Goal: Check status: Check status

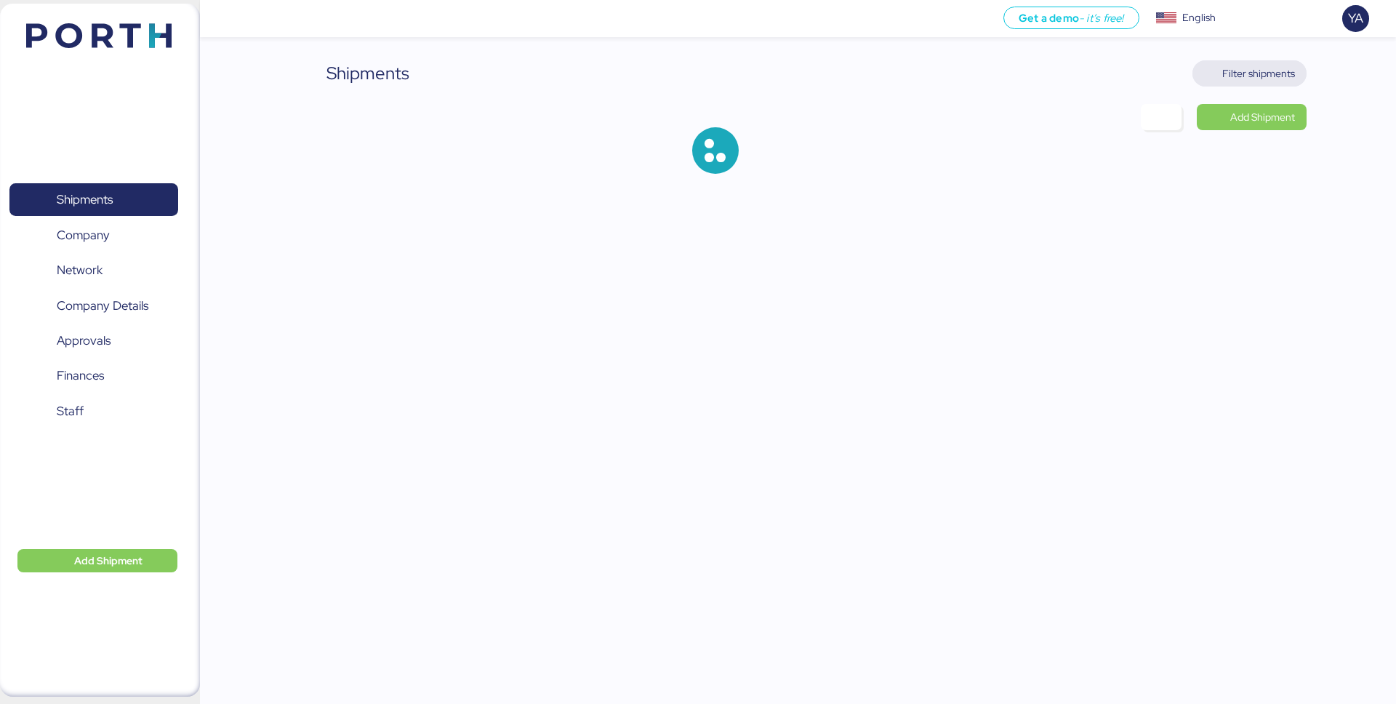
click at [1267, 82] on span "Filter shipments" at bounding box center [1249, 73] width 91 height 20
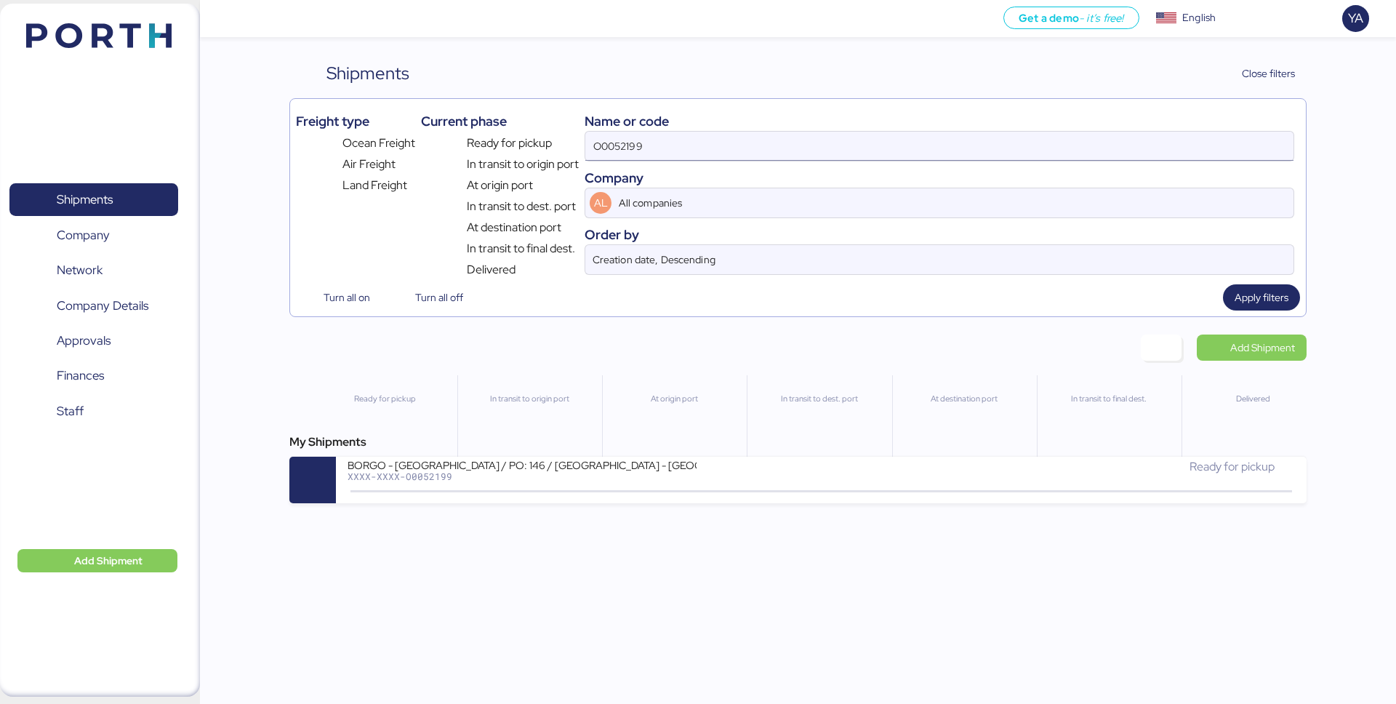
click at [1163, 153] on input "O0052199" at bounding box center [939, 146] width 708 height 29
click at [655, 133] on input "O0052199" at bounding box center [939, 146] width 708 height 29
click at [657, 156] on input "O0052199" at bounding box center [939, 146] width 708 height 29
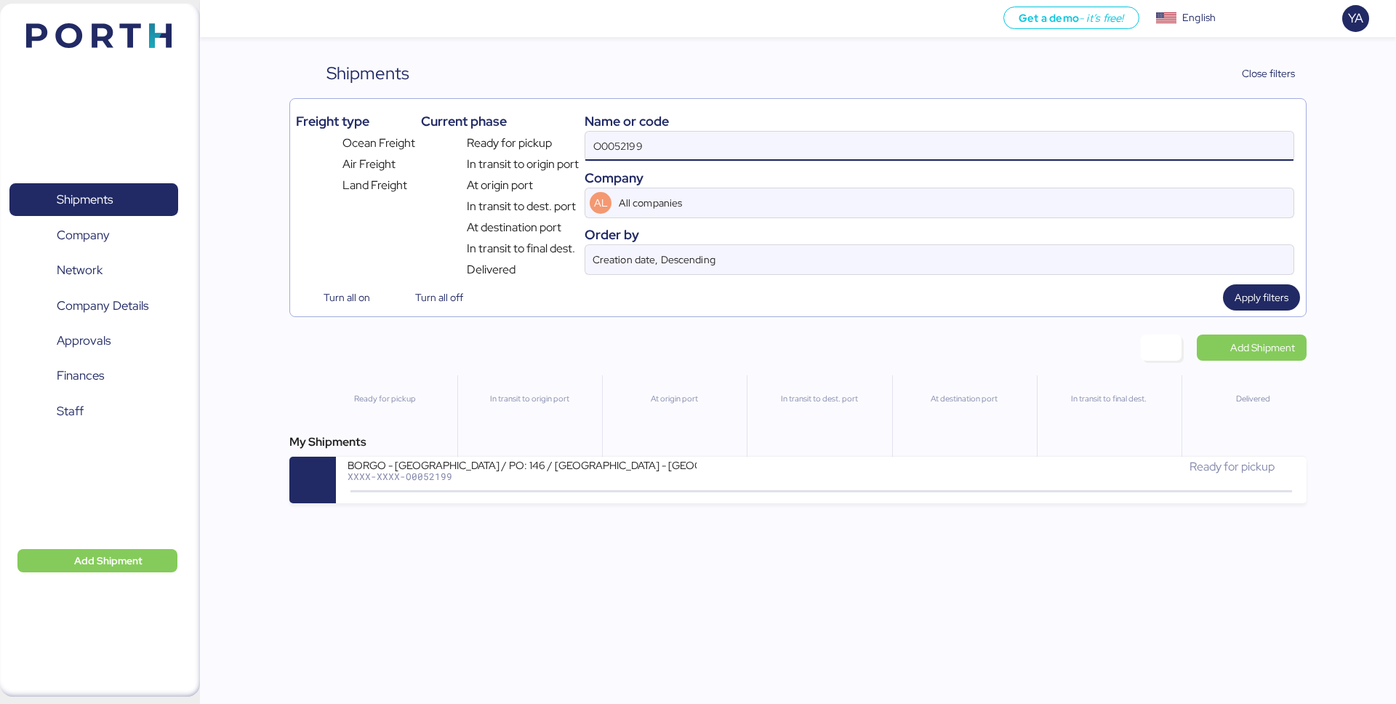
click at [657, 156] on input "O0052199" at bounding box center [939, 146] width 708 height 29
paste input "1912"
type input "O0051912"
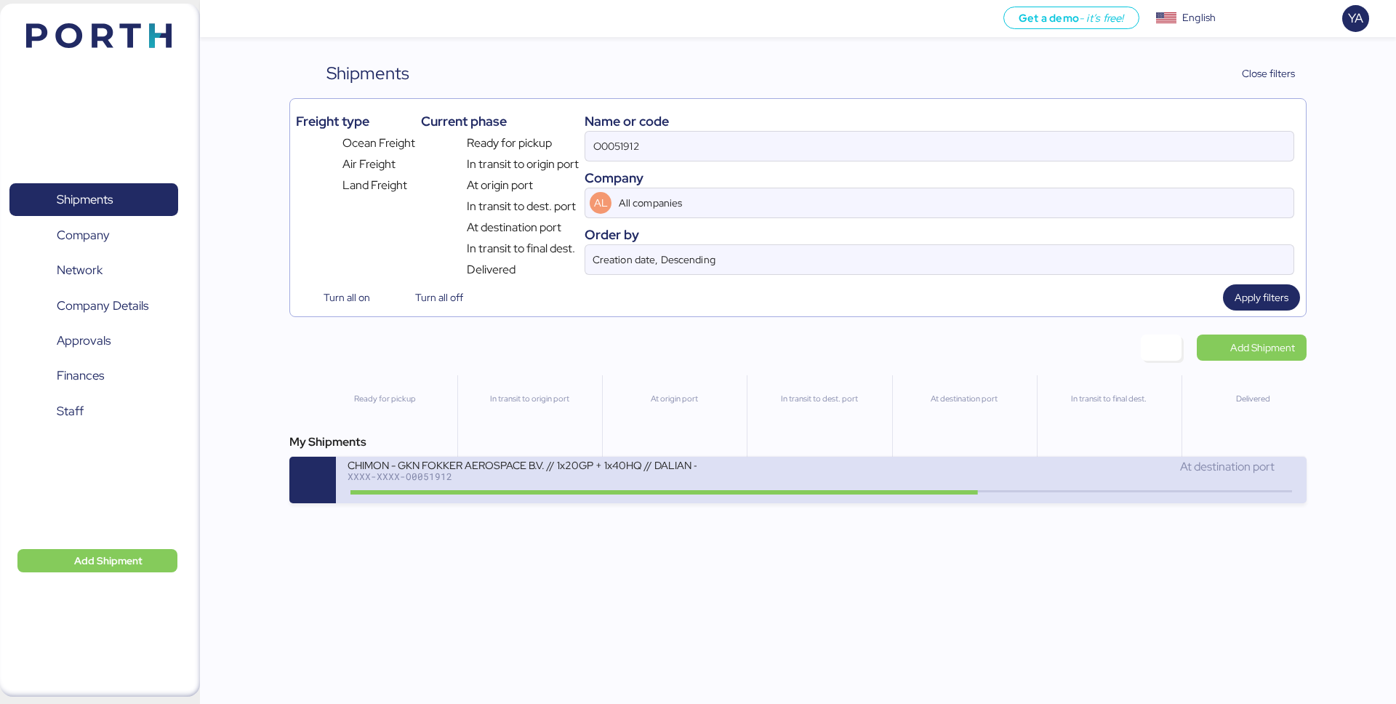
click at [733, 472] on div "CHIMON - GKN FOKKER AEROSPACE B.V. // 1x20GP + 1x40HQ // DALIAN - MANZANILLO //…" at bounding box center [584, 473] width 473 height 31
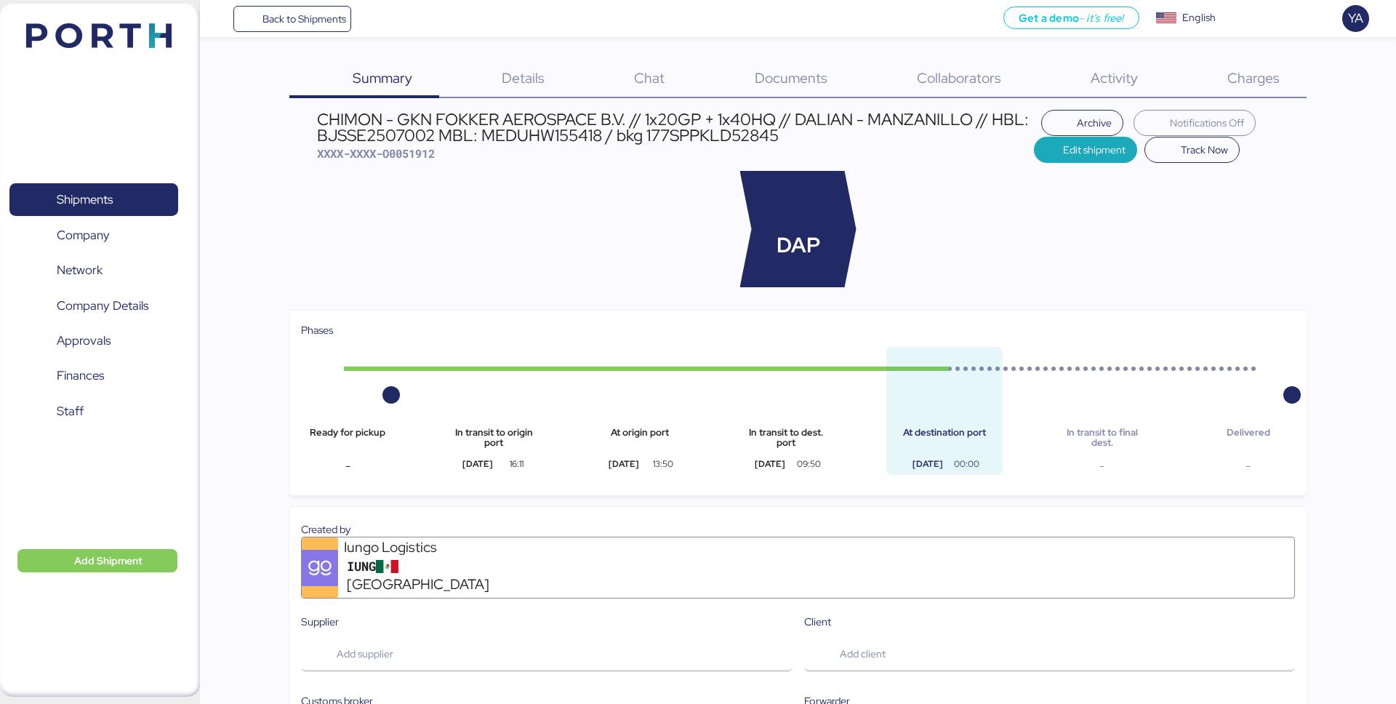
click at [1219, 65] on div "Charges 0" at bounding box center [1235, 79] width 142 height 38
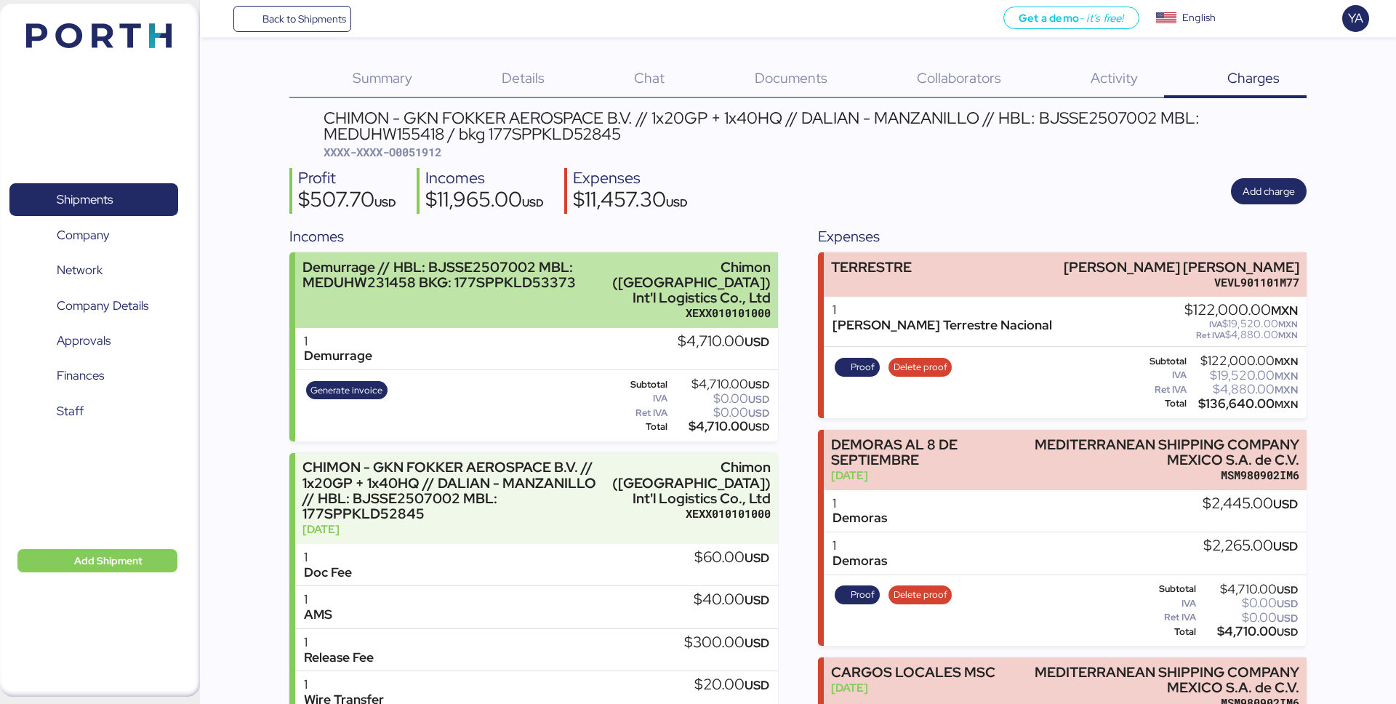
click at [525, 286] on div "Demurrage // HBL: BJSSE2507002 MBL: MEDUHW231458 BKG: 177SPPKLD53373" at bounding box center [442, 275] width 281 height 31
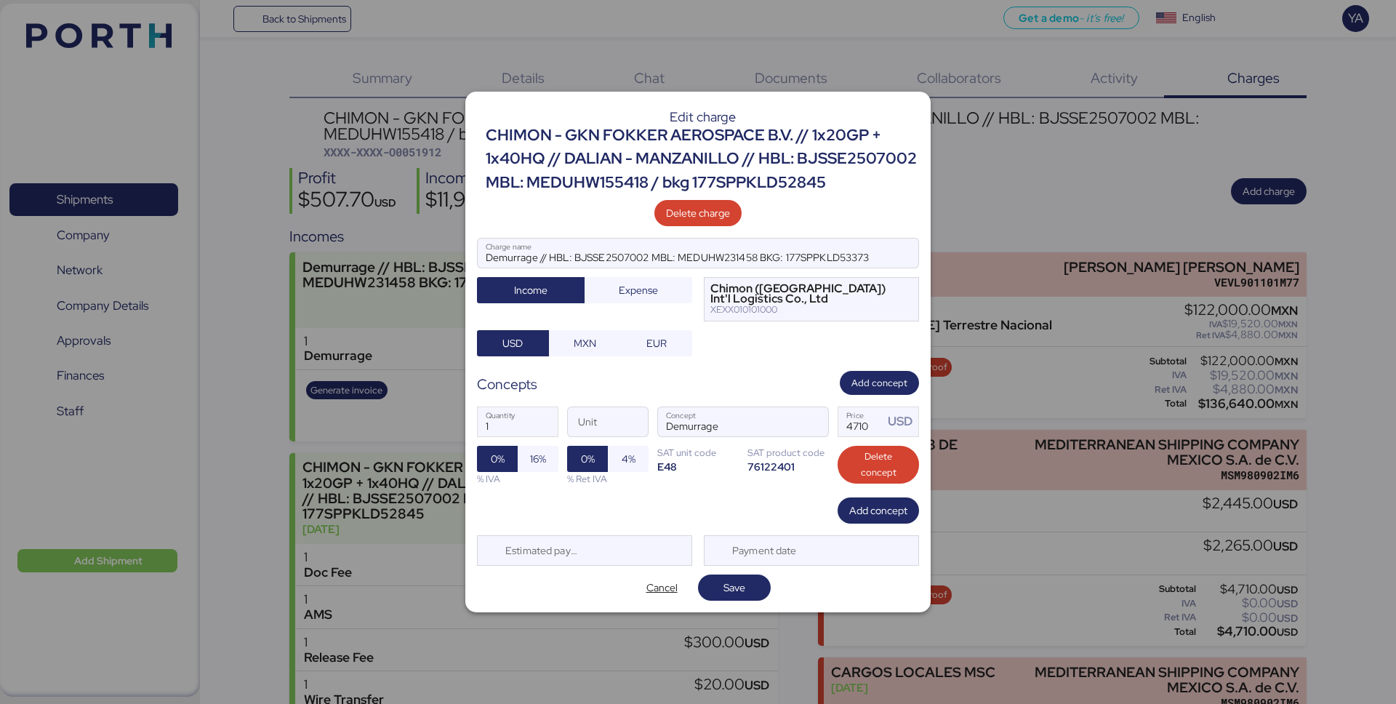
click at [635, 571] on div "Edit charge CHIMON - GKN FOKKER AEROSPACE B.V. // 1x20GP + 1x40HQ // DALIAN - M…" at bounding box center [697, 352] width 465 height 521
click at [638, 577] on span "Cancel" at bounding box center [661, 587] width 49 height 20
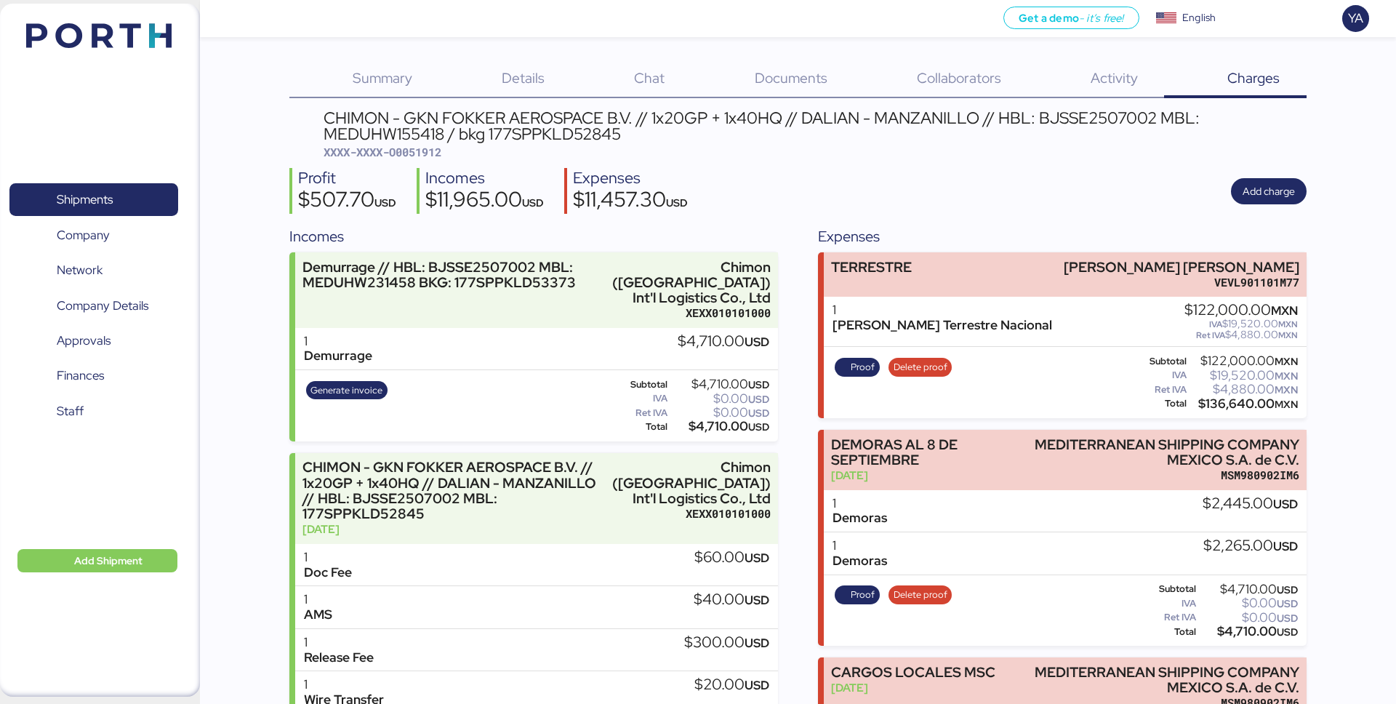
click at [401, 70] on span "Summary" at bounding box center [383, 77] width 60 height 19
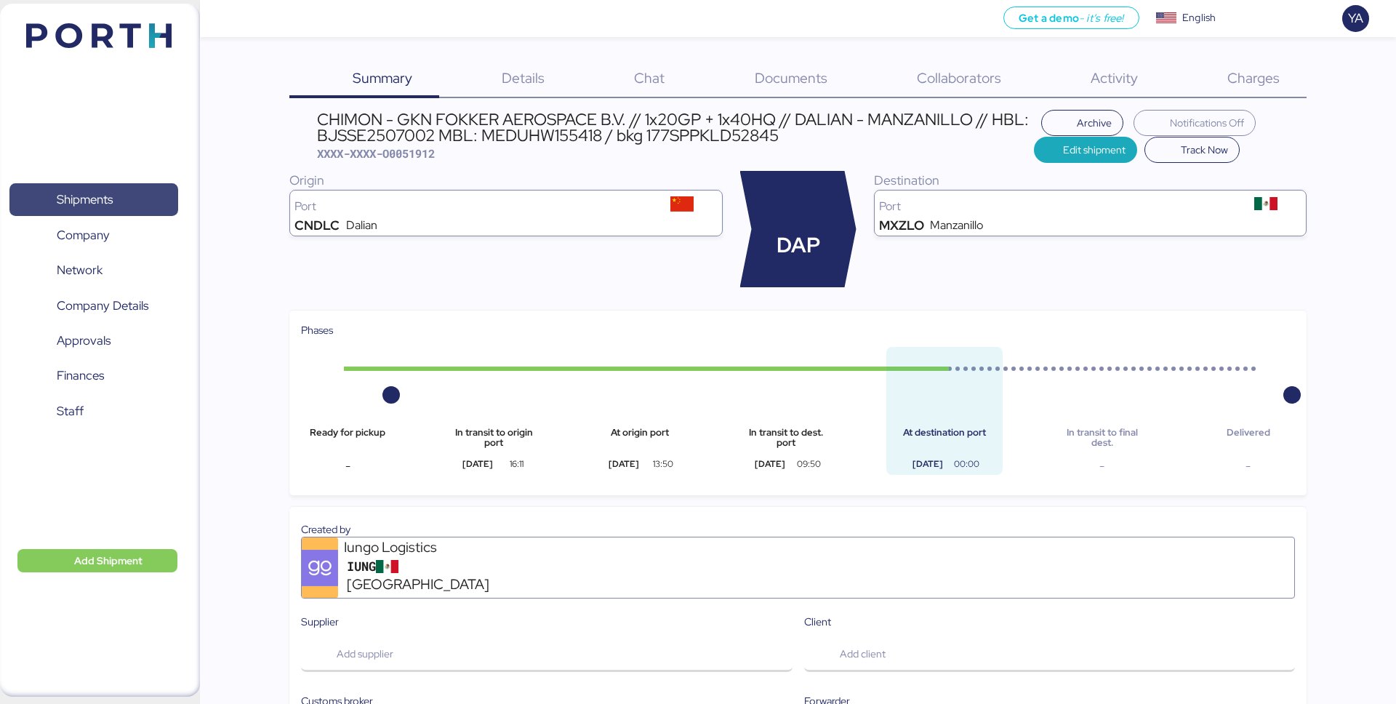
click at [103, 200] on span "Shipments" at bounding box center [85, 199] width 56 height 21
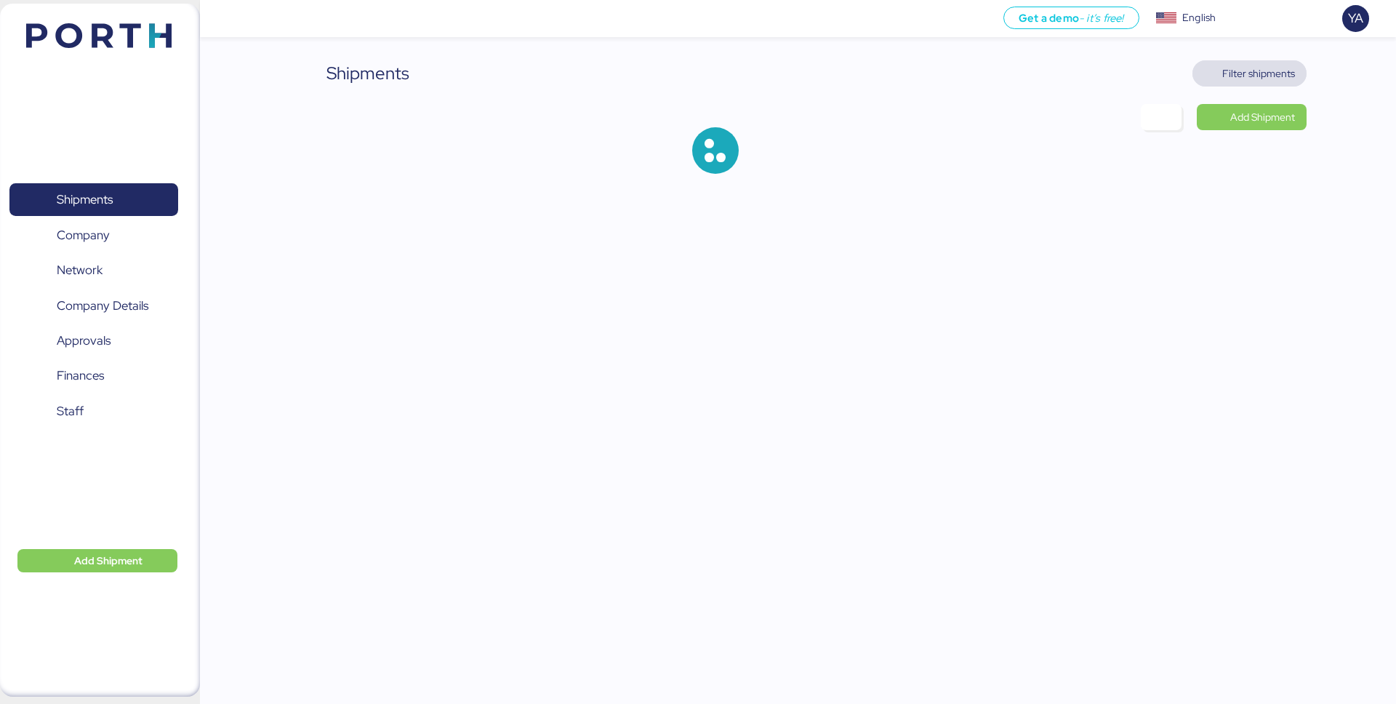
click at [1280, 81] on span "Filter shipments" at bounding box center [1258, 73] width 73 height 17
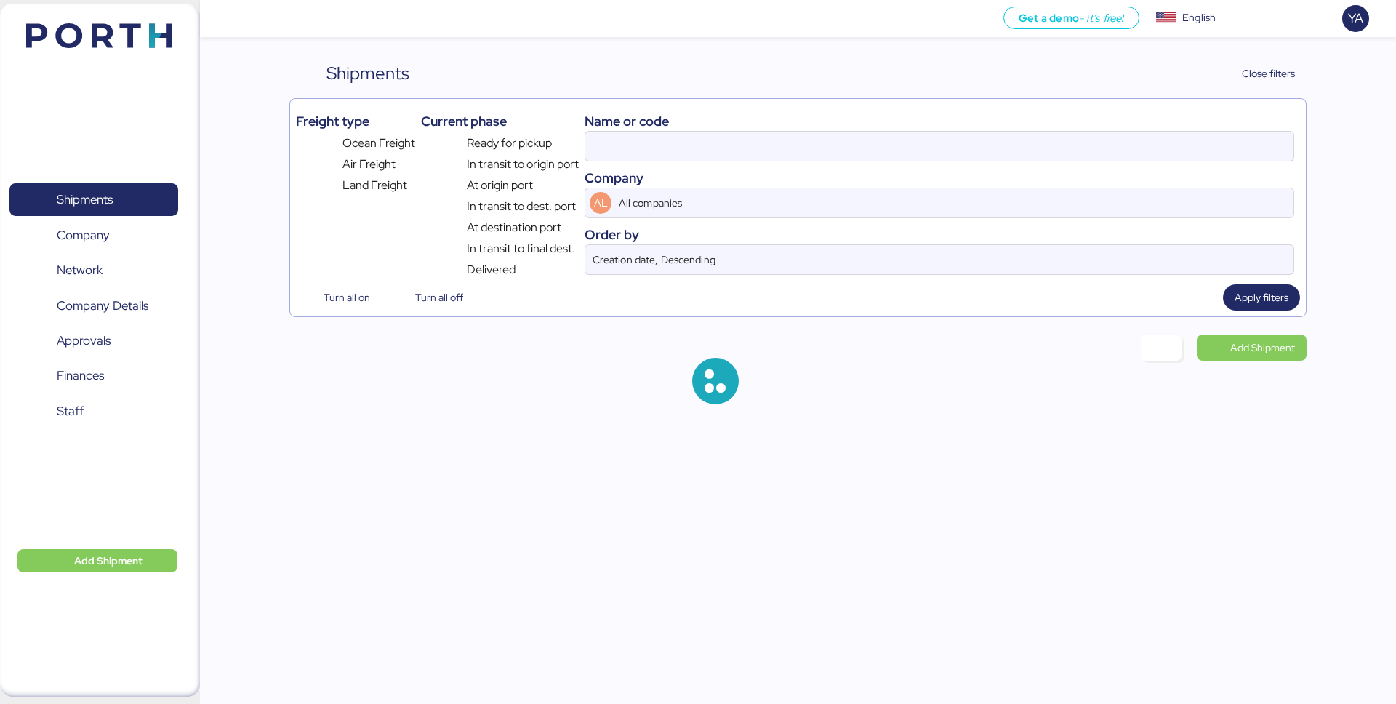
click at [1101, 165] on div "Name or code Company AL All companies Order by Creation date, Descending" at bounding box center [940, 192] width 710 height 174
click at [1101, 151] on input at bounding box center [939, 146] width 708 height 29
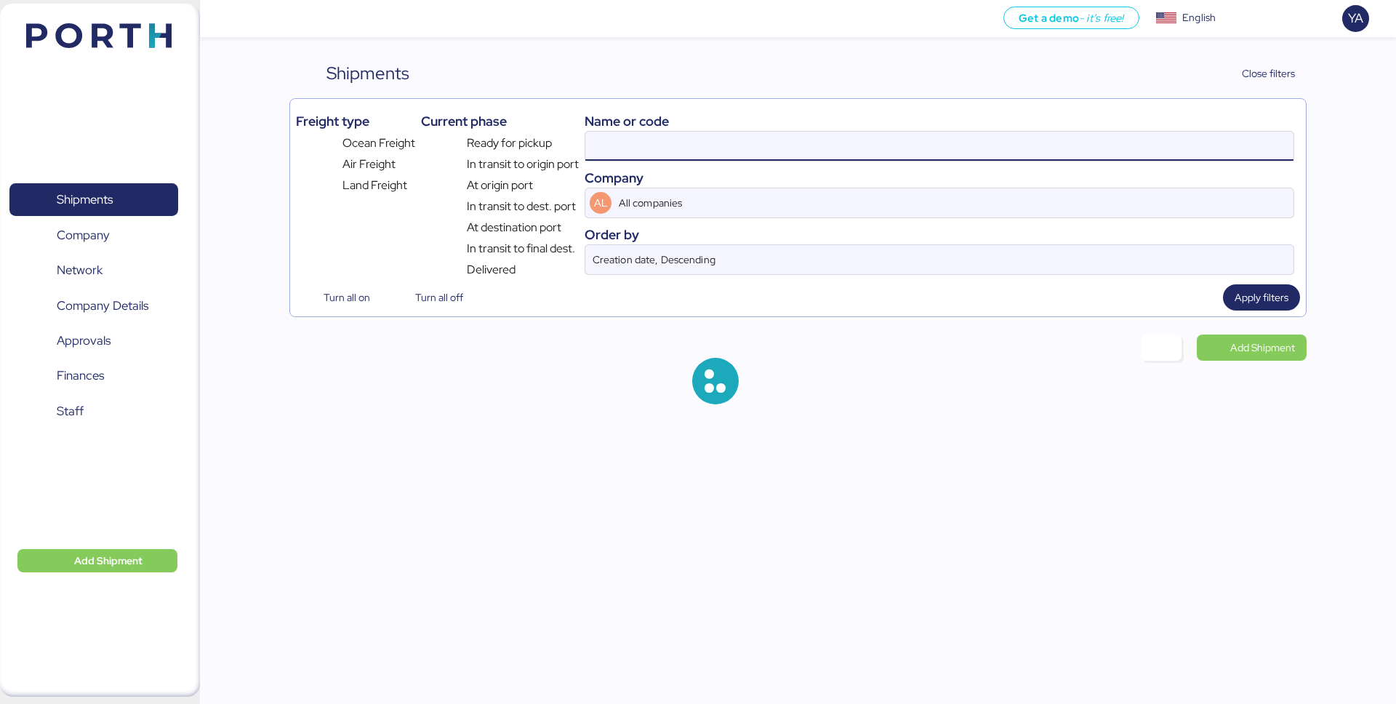
paste input "O0051912"
type input "O0051912"
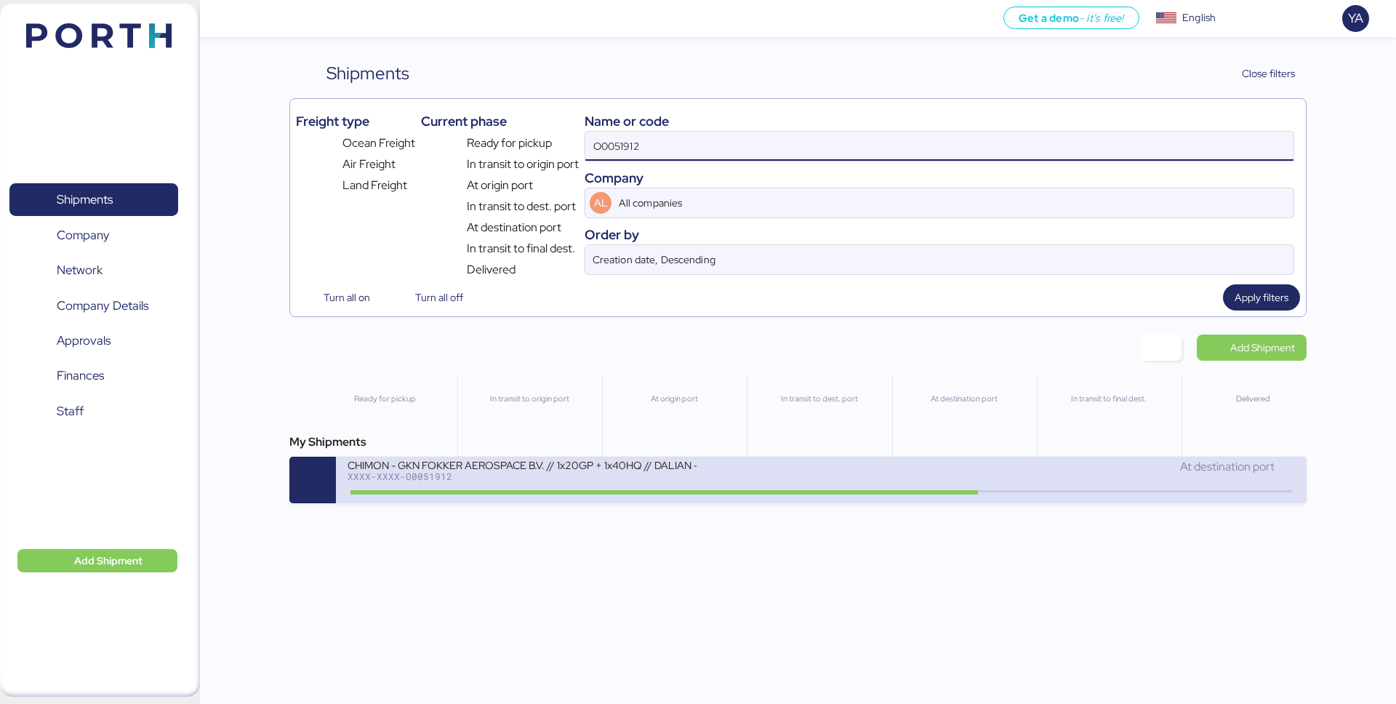
click at [510, 473] on div "XXXX-XXXX-O0051912" at bounding box center [522, 476] width 349 height 10
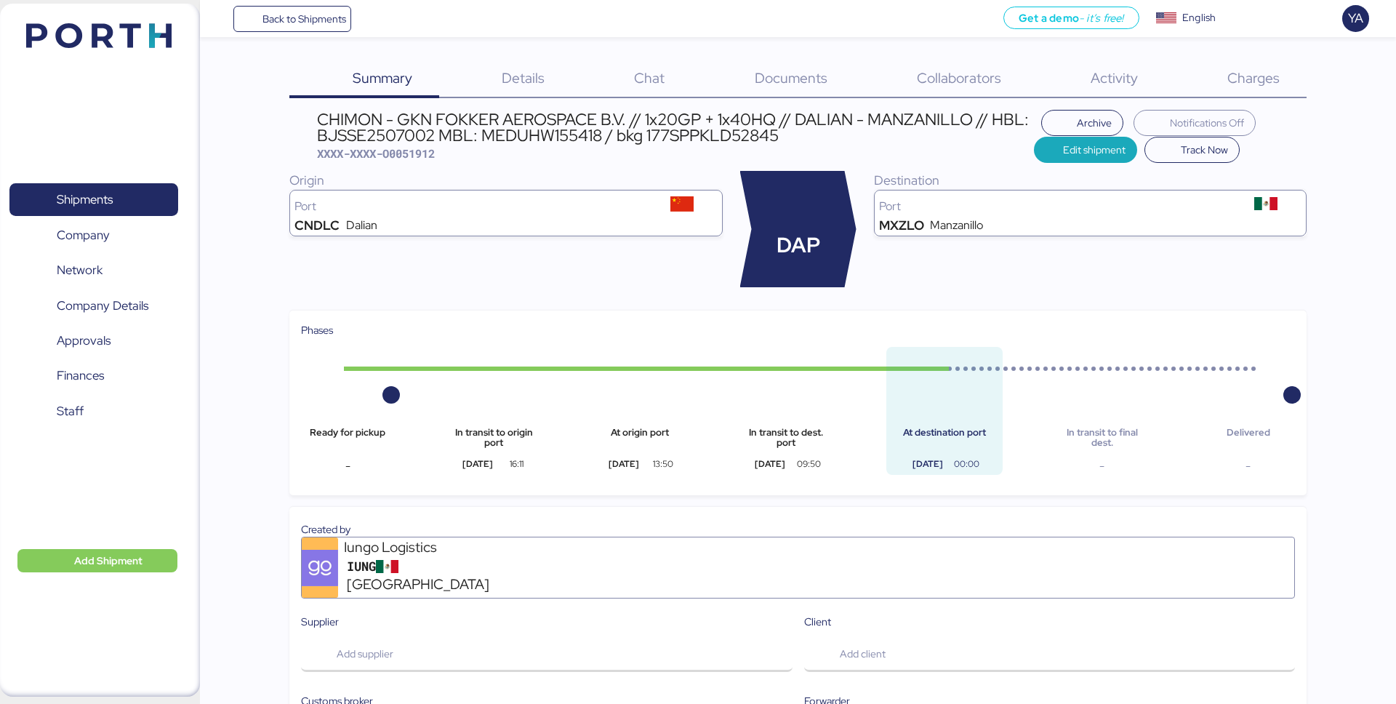
click at [534, 135] on div "CHIMON - GKN FOKKER AEROSPACE B.V. // 1x20GP + 1x40HQ // DALIAN - MANZANILLO //…" at bounding box center [675, 127] width 716 height 33
copy div "MEDUHW155418"
click at [1219, 76] on div "Charges 0" at bounding box center [1235, 79] width 142 height 38
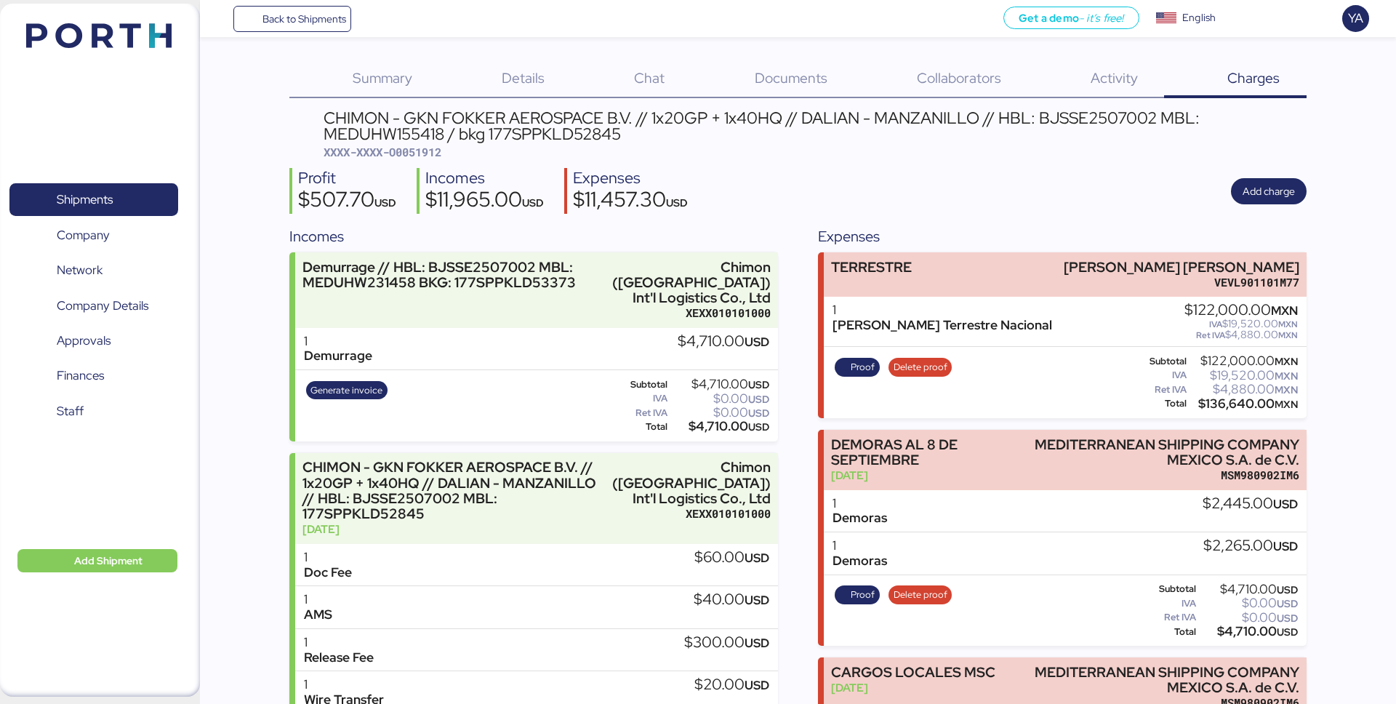
click at [866, 609] on div "Proof Delete proof" at bounding box center [893, 611] width 127 height 60
click at [866, 596] on span "Proof" at bounding box center [863, 595] width 24 height 16
click at [668, 236] on div "Incomes" at bounding box center [533, 236] width 488 height 22
click at [256, 23] on span "Back to Shipments" at bounding box center [292, 19] width 108 height 26
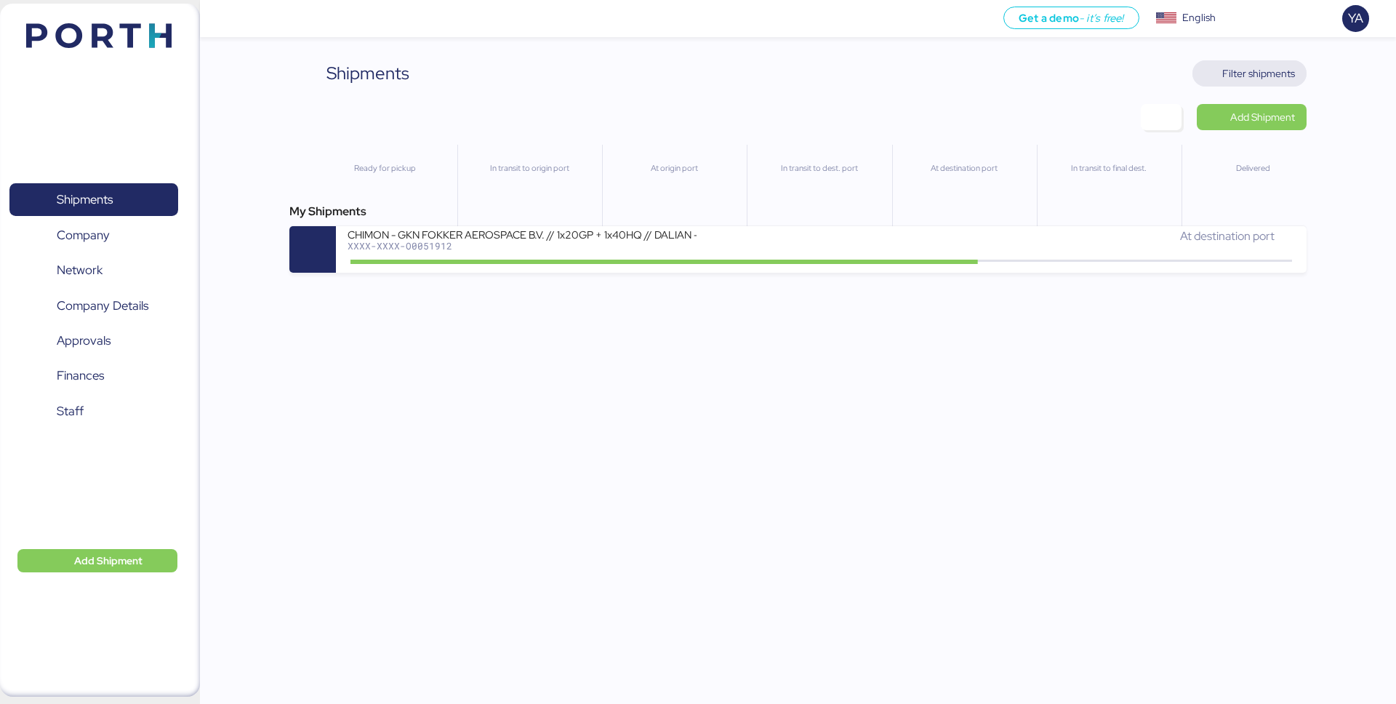
click at [1240, 77] on span "Filter shipments" at bounding box center [1258, 73] width 73 height 17
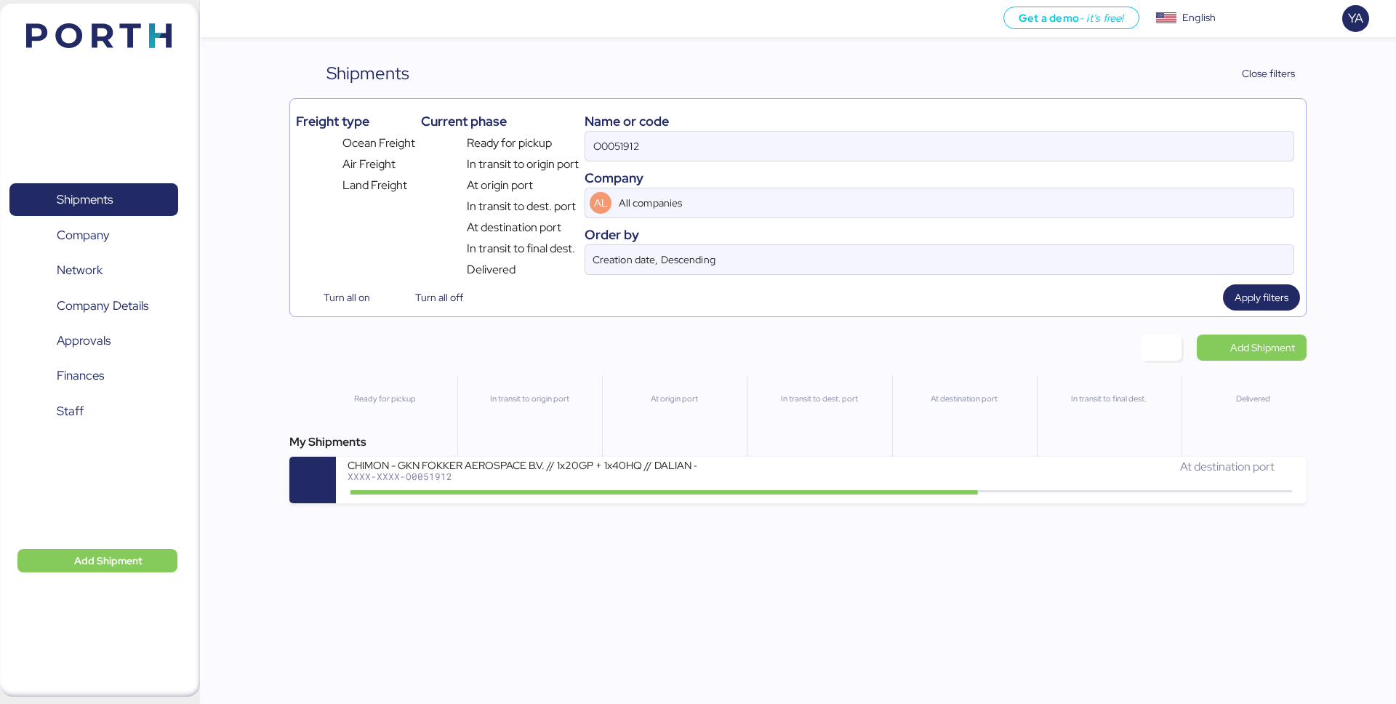
click at [983, 119] on div "Name or code" at bounding box center [940, 121] width 710 height 20
click at [983, 147] on input "O0051912" at bounding box center [939, 146] width 708 height 29
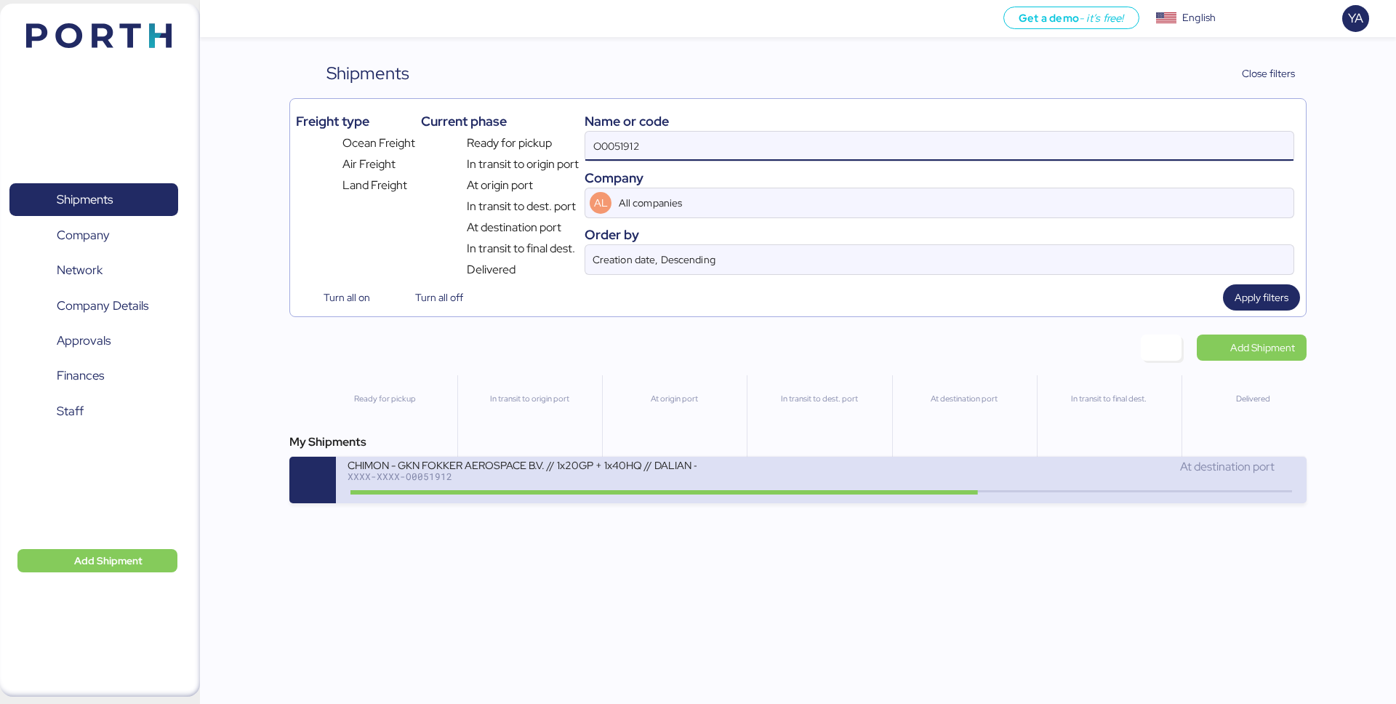
click at [732, 475] on div "CHIMON - GKN FOKKER AEROSPACE B.V. // 1x20GP + 1x40HQ // DALIAN - MANZANILLO //…" at bounding box center [584, 473] width 473 height 31
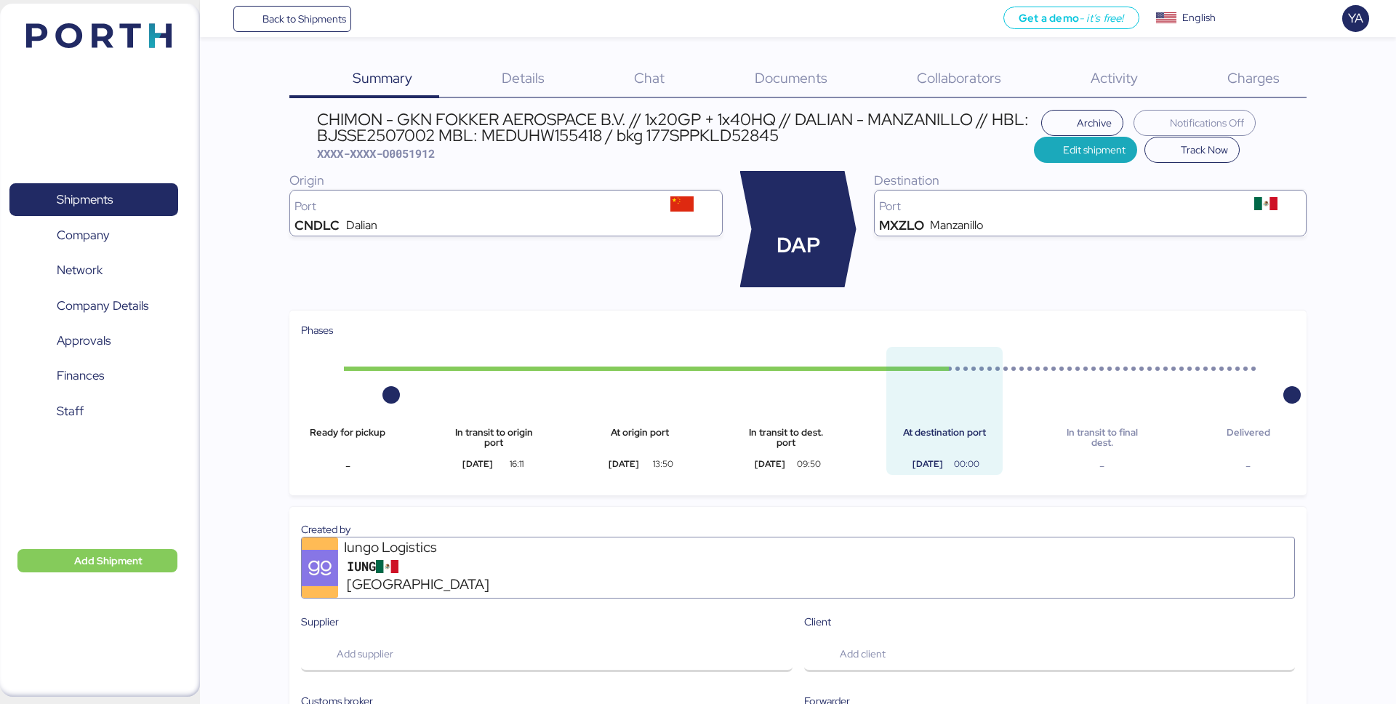
click at [1295, 57] on div "Summary 0 Details 0 Chat 0 Documents 0 Collaborators 0 Activity 0 Charges 0 CHI…" at bounding box center [698, 681] width 1396 height 1362
click at [1259, 62] on div "Charges 0" at bounding box center [1235, 79] width 142 height 38
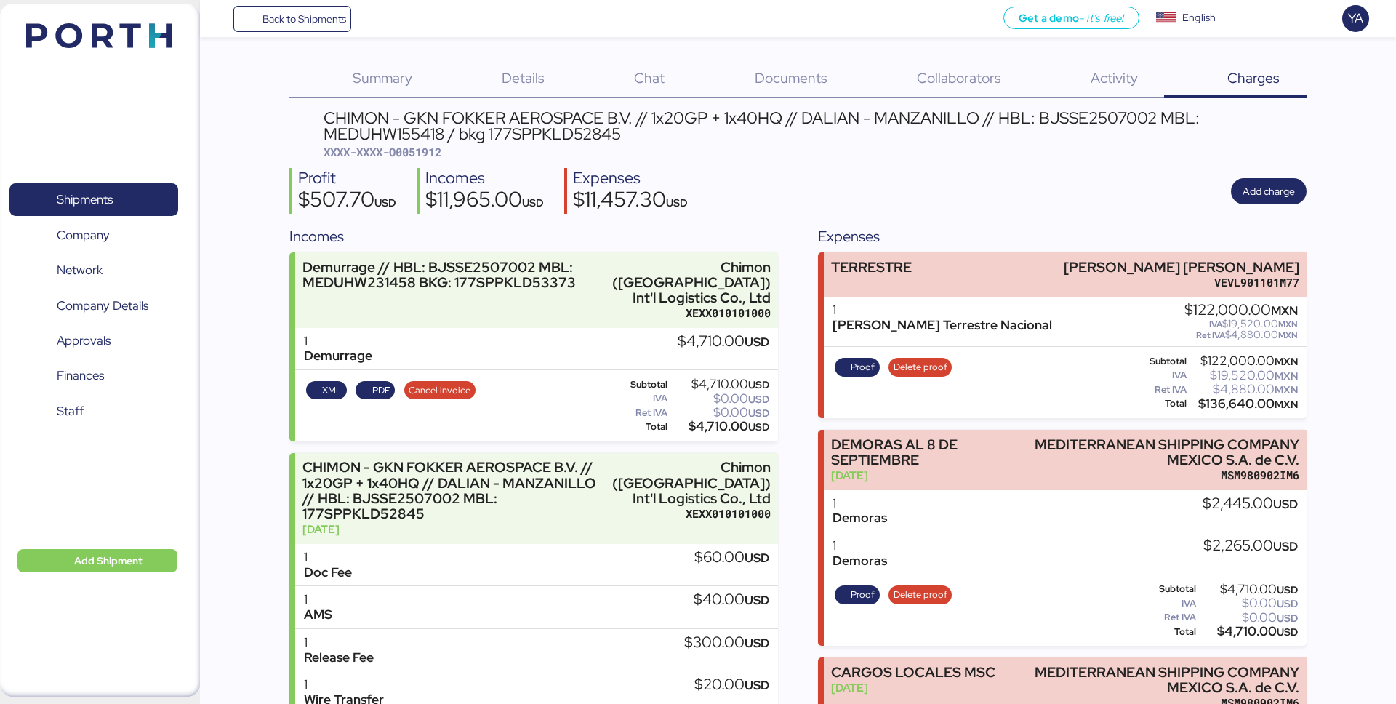
click at [793, 167] on div "CHIMON - GKN FOKKER AEROSPACE B.V. // 1x20GP + 1x40HQ // DALIAN - MANZANILLO //…" at bounding box center [797, 534] width 1016 height 849
click at [724, 188] on div "Profit $507.70 USD Incomes $11,965.00 USD Expenses $11,457.30 USD Add charge" at bounding box center [797, 191] width 1016 height 46
click at [372, 382] on span "PDF" at bounding box center [381, 390] width 18 height 16
click at [433, 206] on div "$11,965.00 USD" at bounding box center [484, 201] width 119 height 25
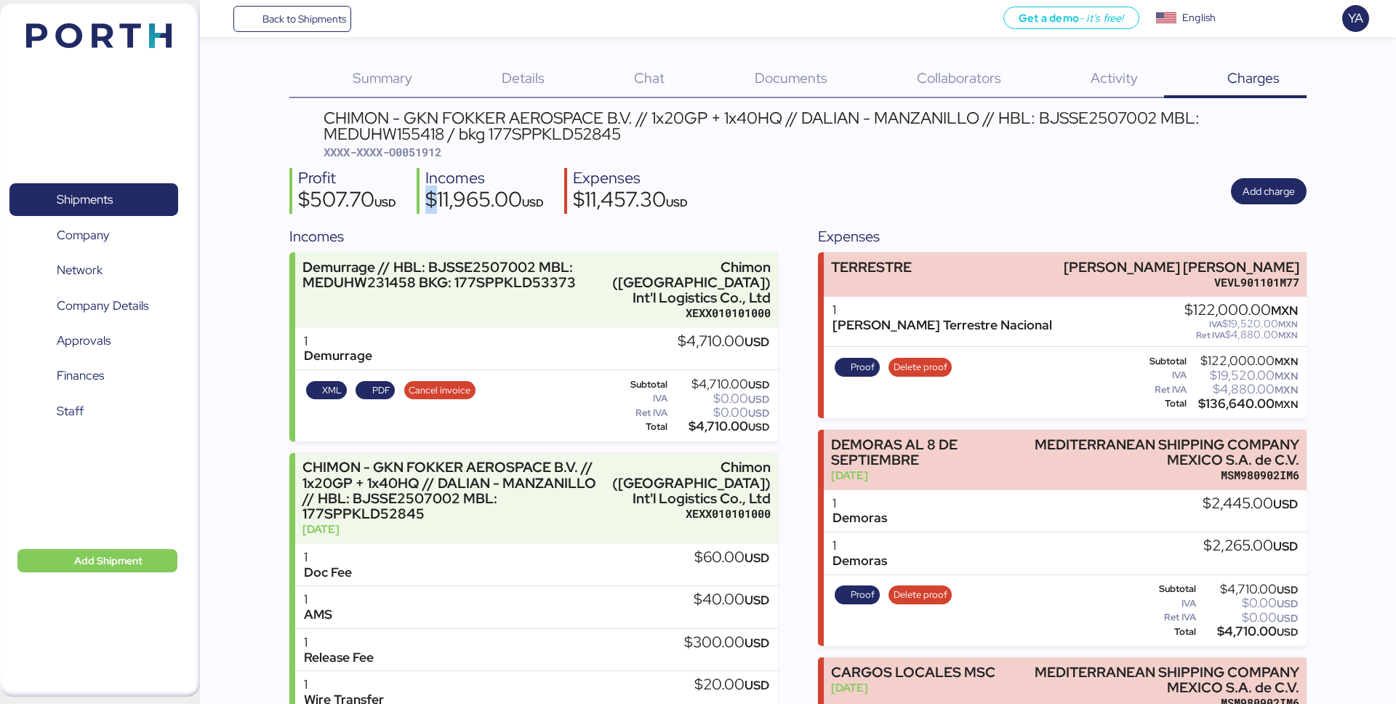
click at [433, 206] on div "$11,965.00 USD" at bounding box center [484, 201] width 119 height 25
